Goal: Find specific page/section: Find specific page/section

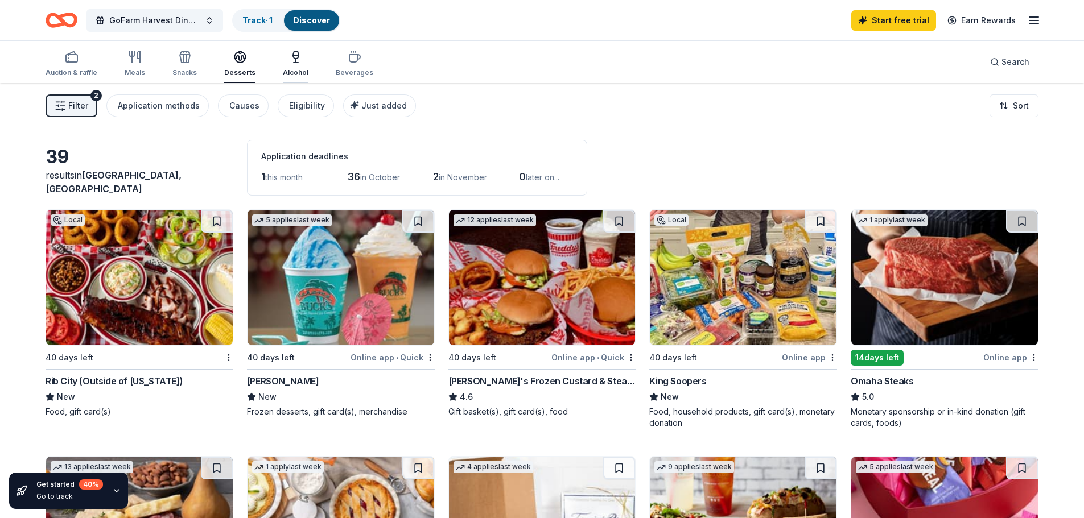
click at [285, 76] on div "Alcohol" at bounding box center [296, 72] width 26 height 9
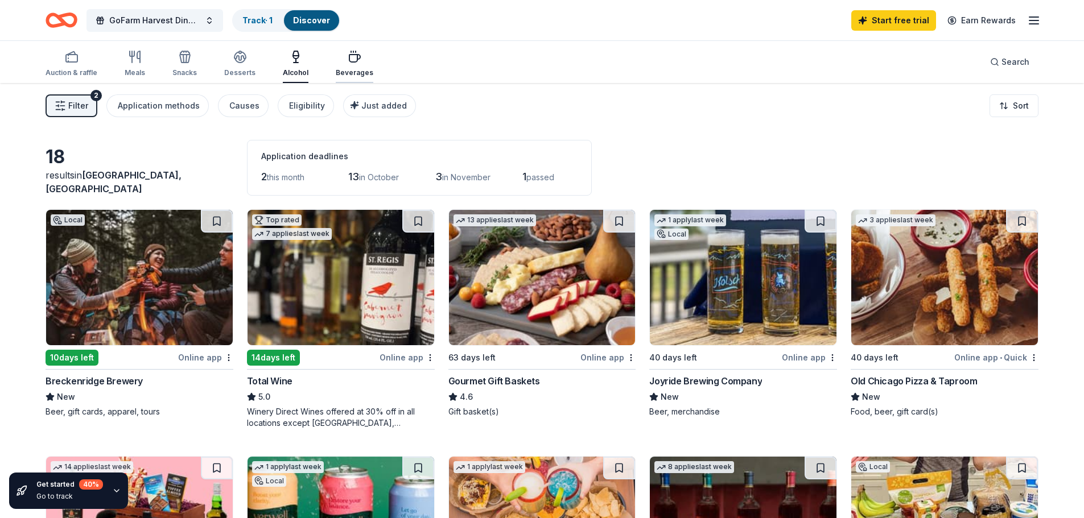
click at [349, 66] on div "Beverages" at bounding box center [355, 63] width 38 height 27
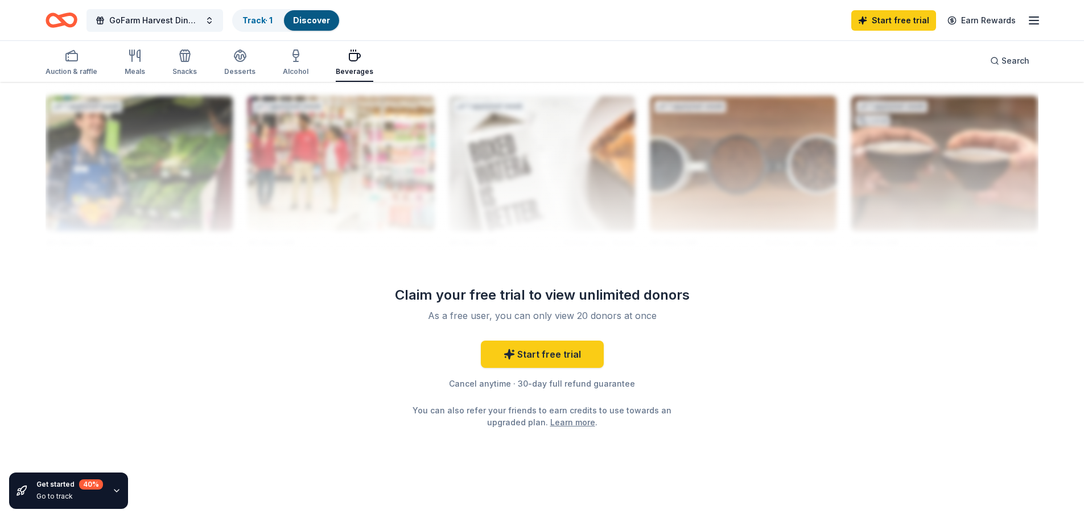
scroll to position [1124, 0]
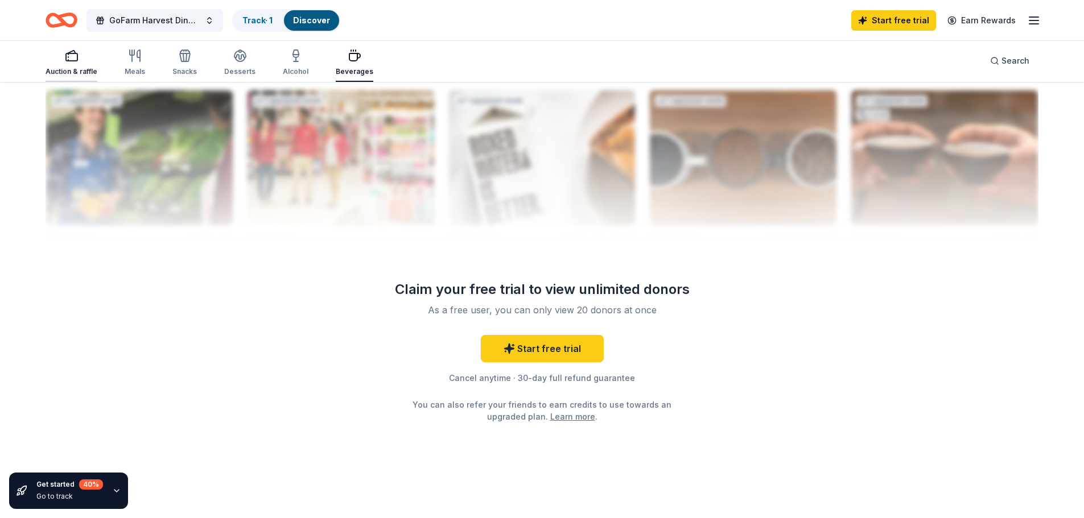
click at [65, 57] on icon "button" at bounding box center [72, 56] width 14 height 14
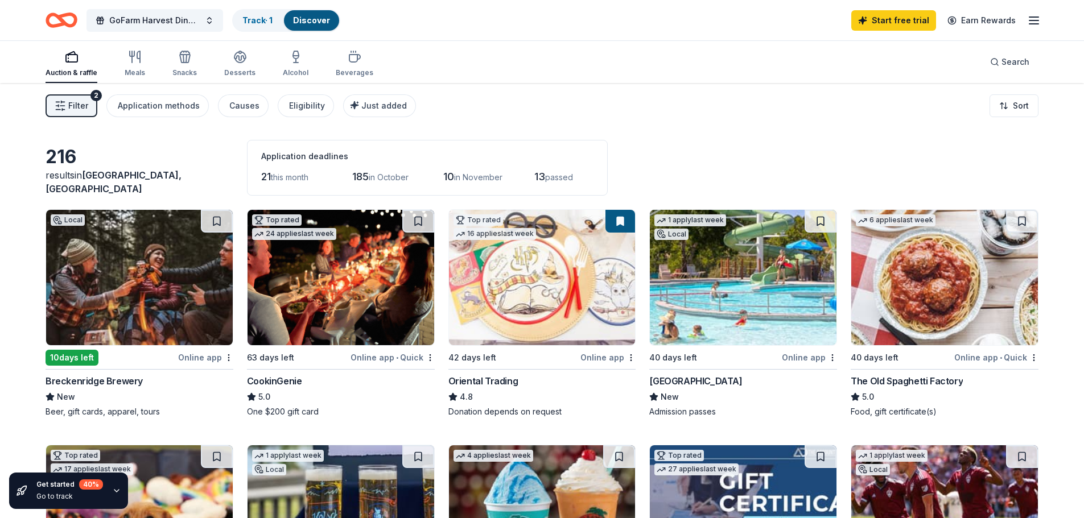
click at [63, 114] on button "Filter 2" at bounding box center [72, 105] width 52 height 23
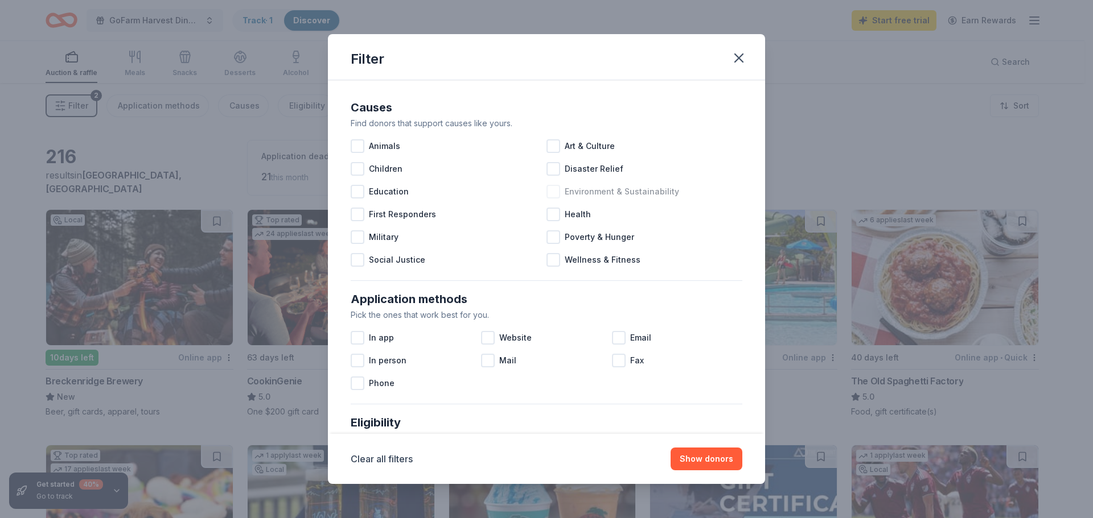
click at [551, 197] on div at bounding box center [553, 192] width 14 height 14
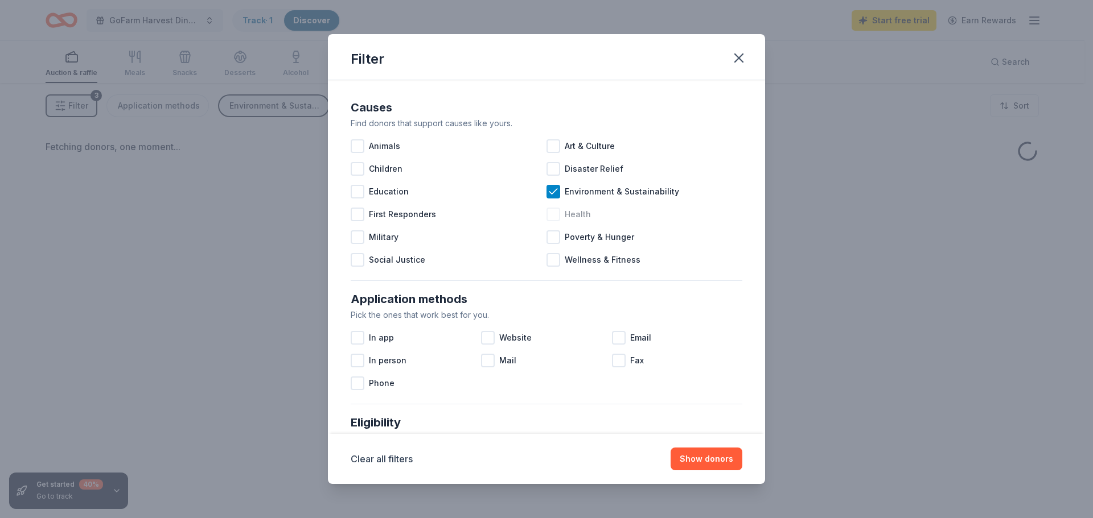
click at [550, 209] on div at bounding box center [553, 215] width 14 height 14
click at [551, 237] on div at bounding box center [553, 237] width 14 height 14
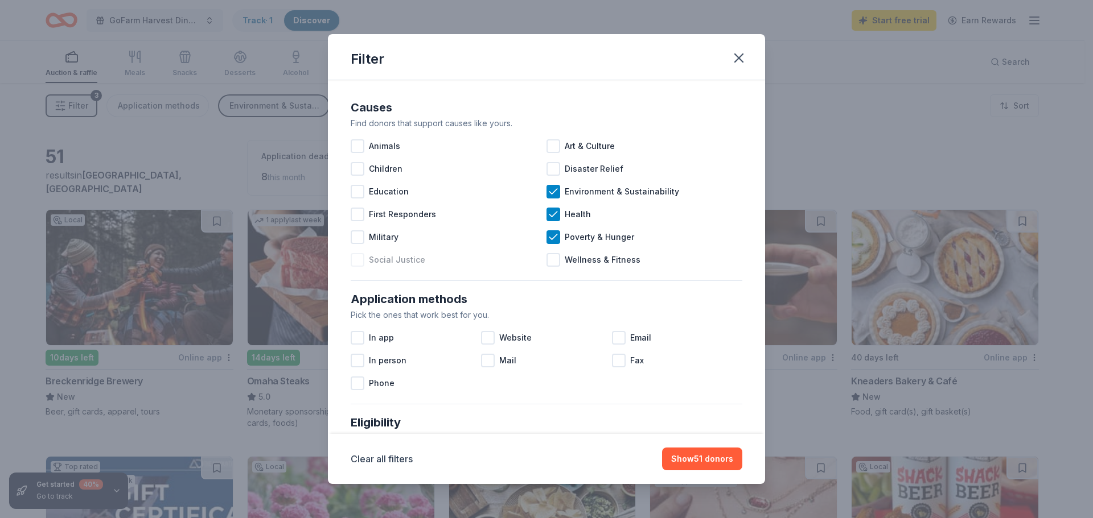
click at [366, 262] on div "Social Justice" at bounding box center [449, 260] width 196 height 23
click at [703, 460] on button "Show 57 donors" at bounding box center [701, 459] width 82 height 23
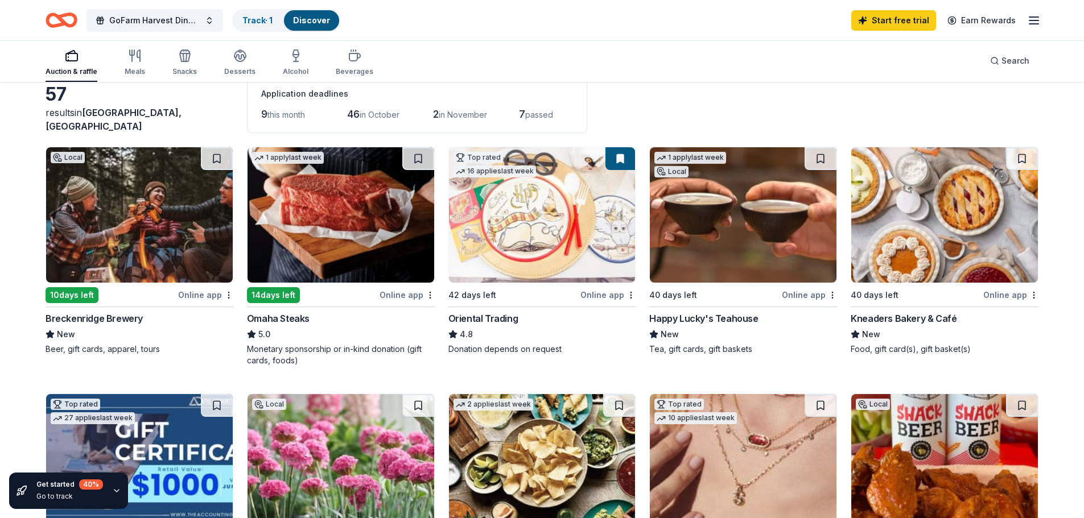
scroll to position [89, 0]
